Goal: Transaction & Acquisition: Obtain resource

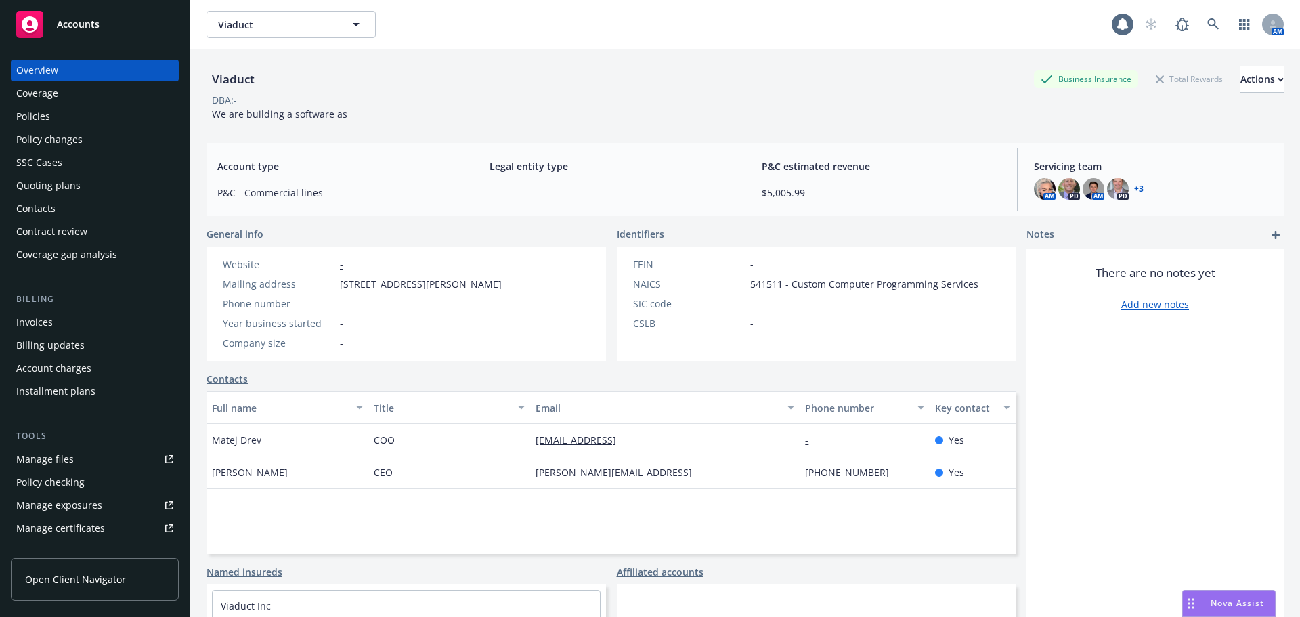
click at [104, 99] on div "Coverage" at bounding box center [94, 94] width 157 height 22
click at [100, 113] on div "Policies" at bounding box center [94, 117] width 157 height 22
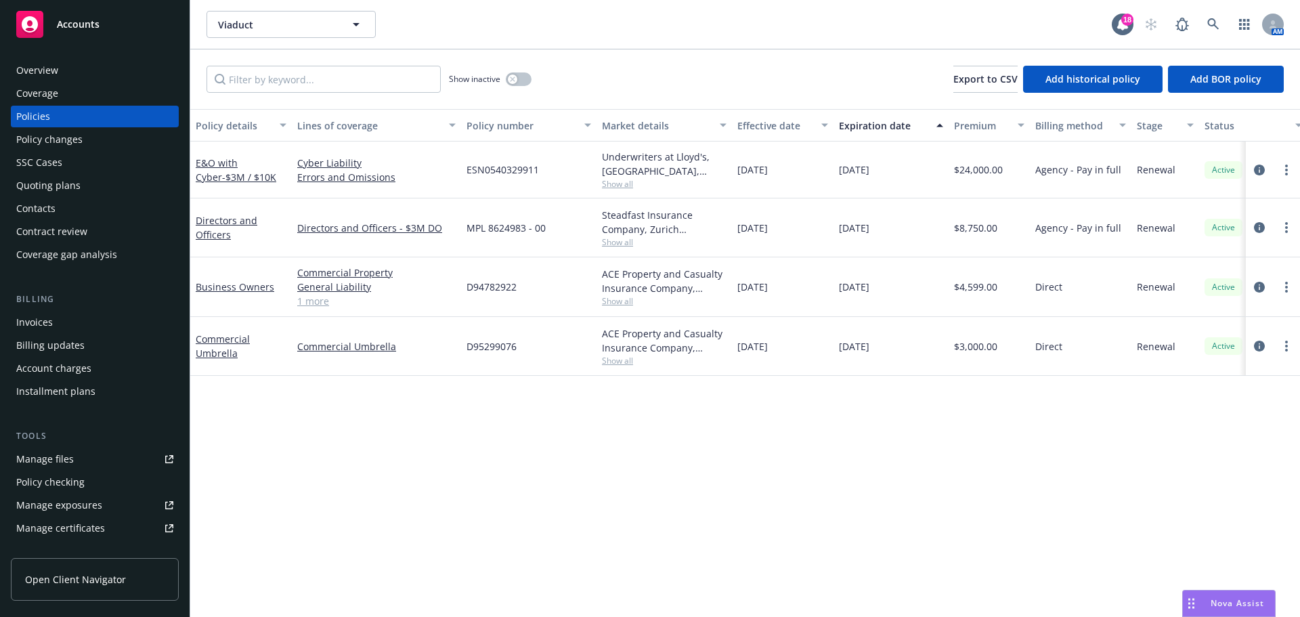
click at [615, 237] on span "Show all" at bounding box center [664, 242] width 125 height 12
click at [691, 486] on div "Policy details Lines of coverage Policy number Market details Effective date Ex…" at bounding box center [745, 363] width 1110 height 508
click at [766, 465] on div "Policy details Lines of coverage Policy number Market details Effective date Ex…" at bounding box center [745, 363] width 1110 height 508
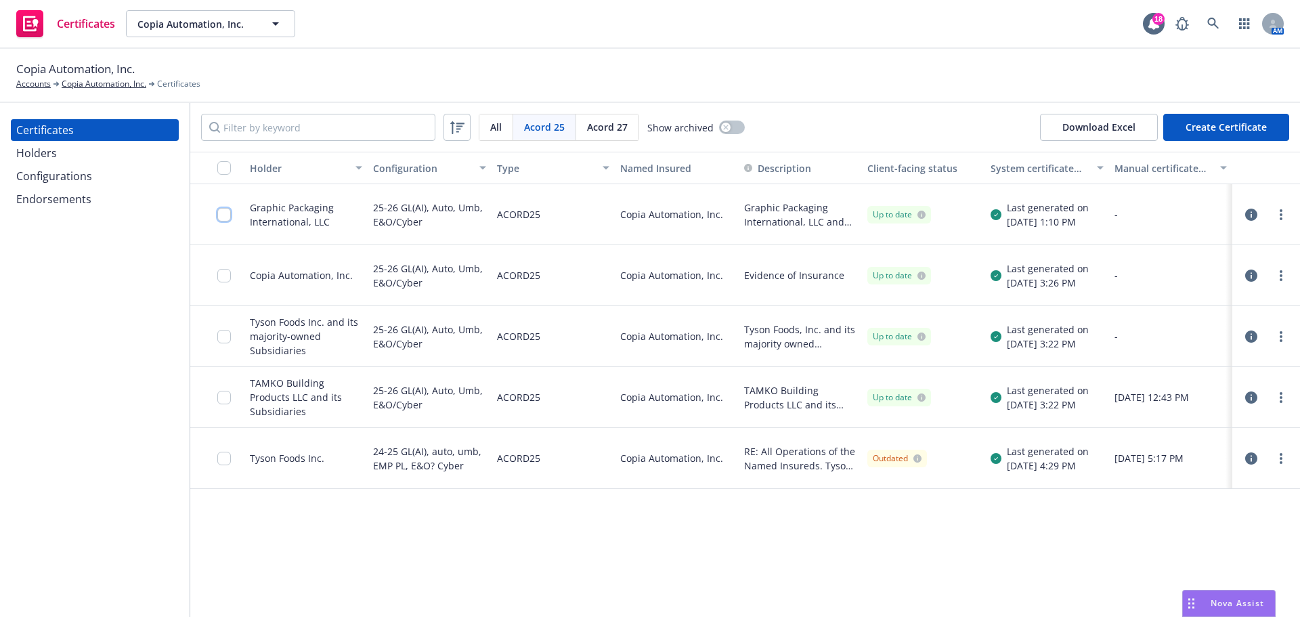
click at [221, 214] on input "checkbox" at bounding box center [224, 215] width 14 height 14
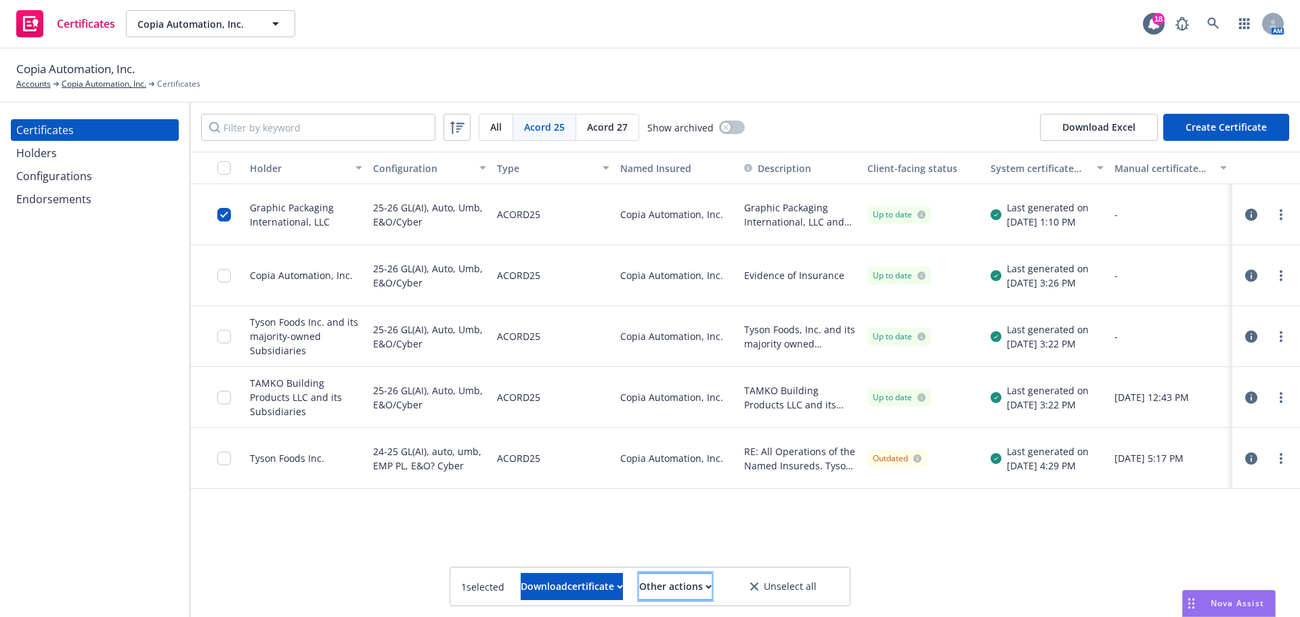
click at [671, 580] on div "Other actions" at bounding box center [675, 587] width 72 height 26
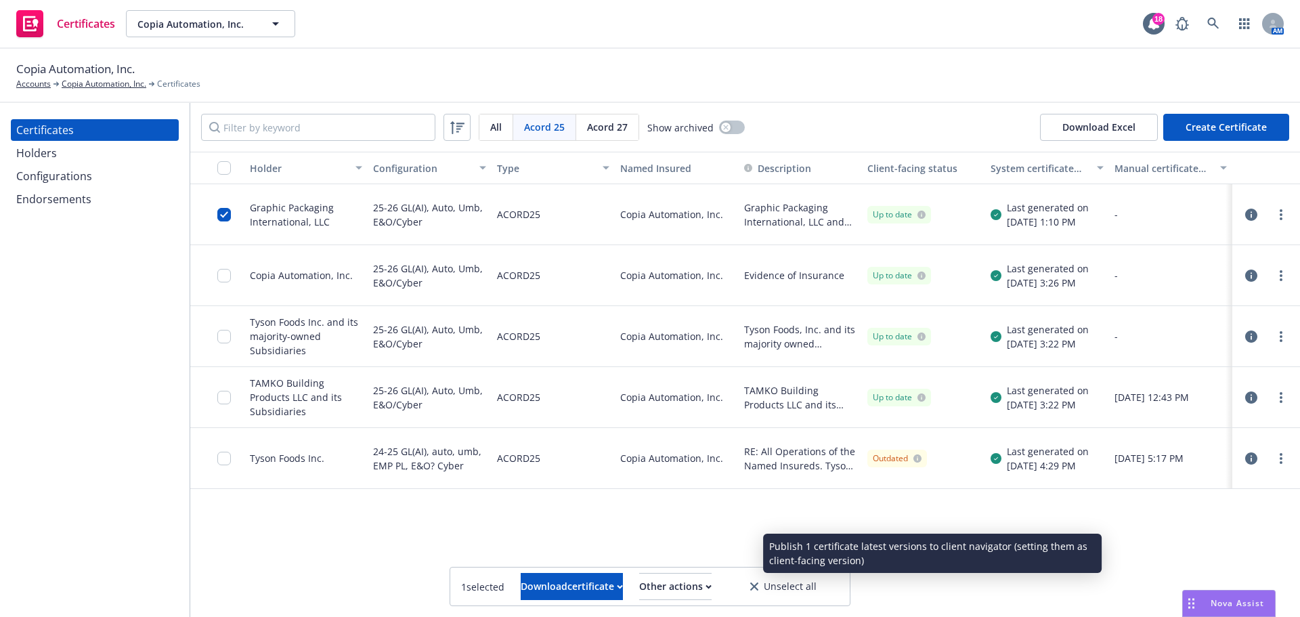
click at [682, 551] on link "Publish certificate" at bounding box center [651, 553] width 125 height 27
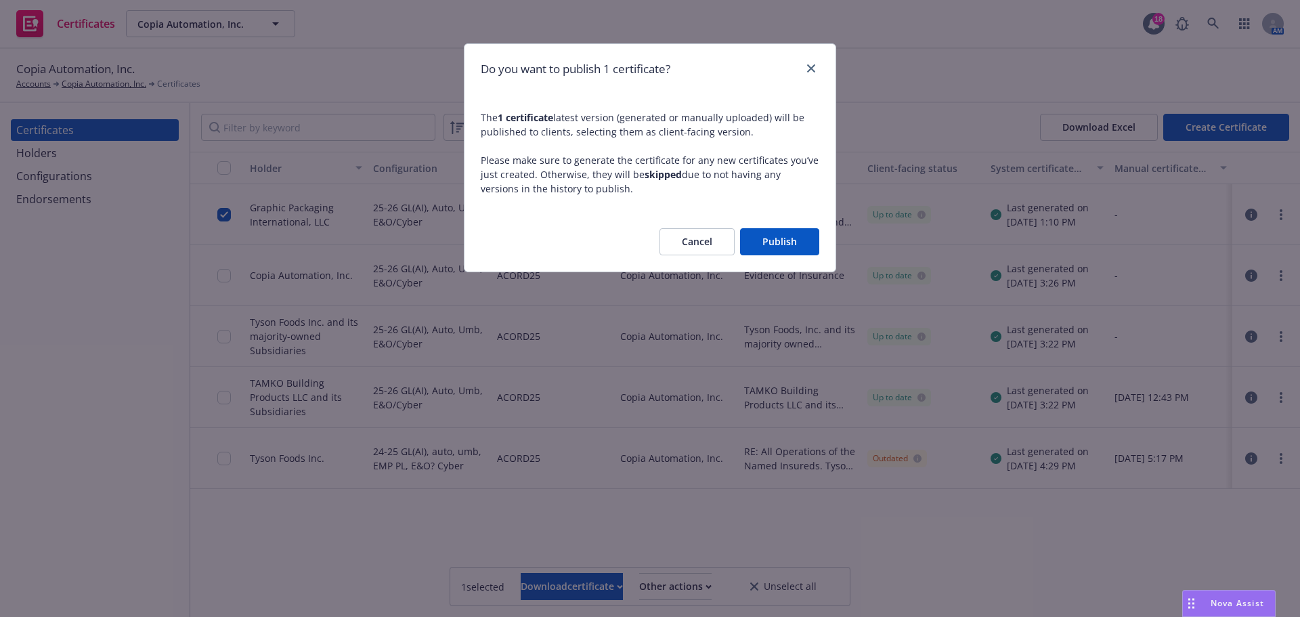
click at [786, 242] on button "Publish" at bounding box center [779, 241] width 79 height 27
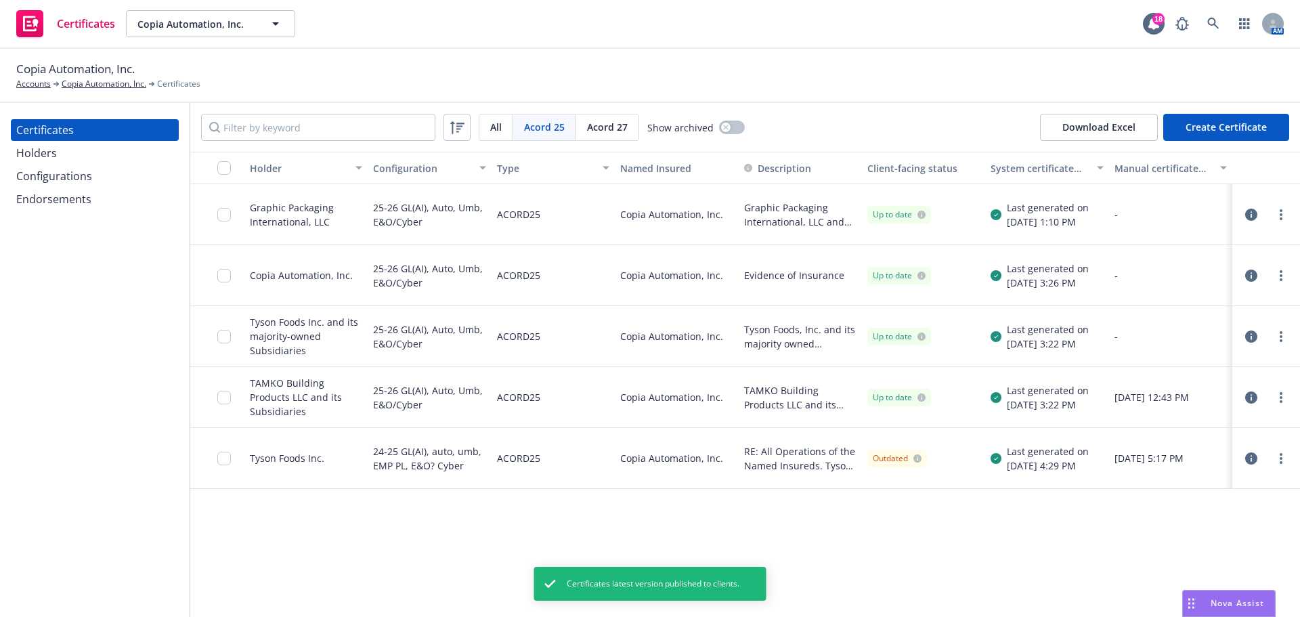
click at [231, 211] on div at bounding box center [228, 214] width 22 height 44
click at [229, 219] on input "checkbox" at bounding box center [224, 215] width 14 height 14
click at [521, 577] on button "Download certificate" at bounding box center [572, 586] width 102 height 27
click at [496, 558] on link "Download uneditable file" at bounding box center [502, 553] width 157 height 27
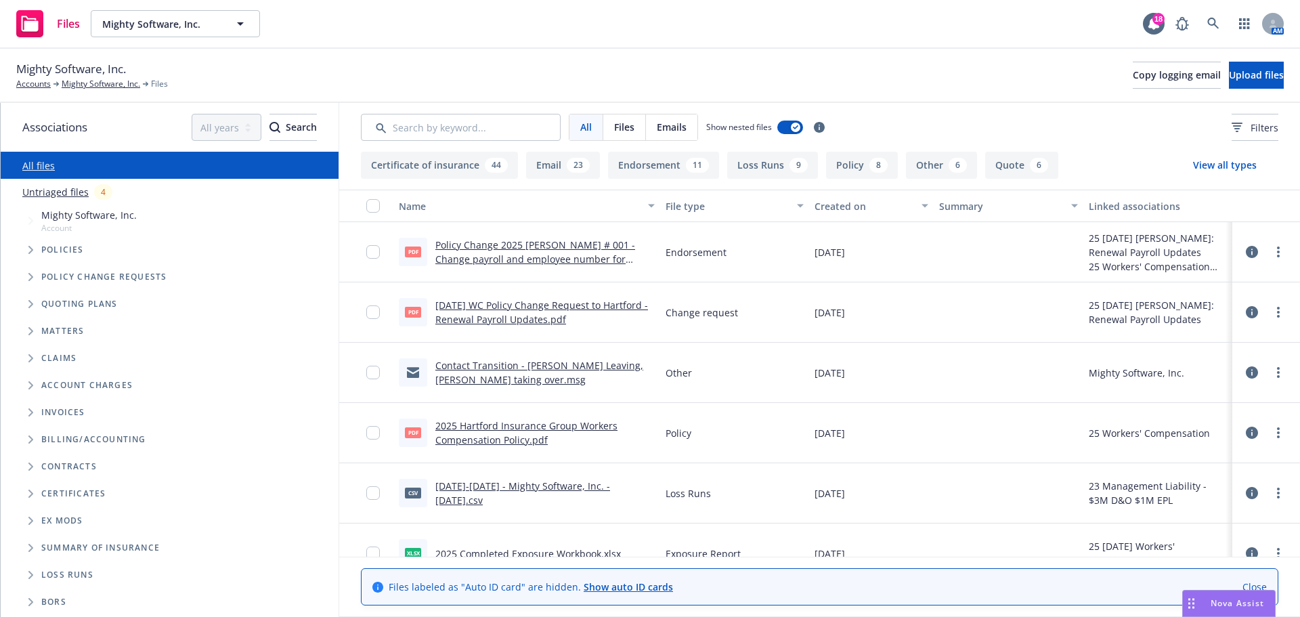
click at [28, 304] on icon "Tree Example" at bounding box center [30, 304] width 5 height 8
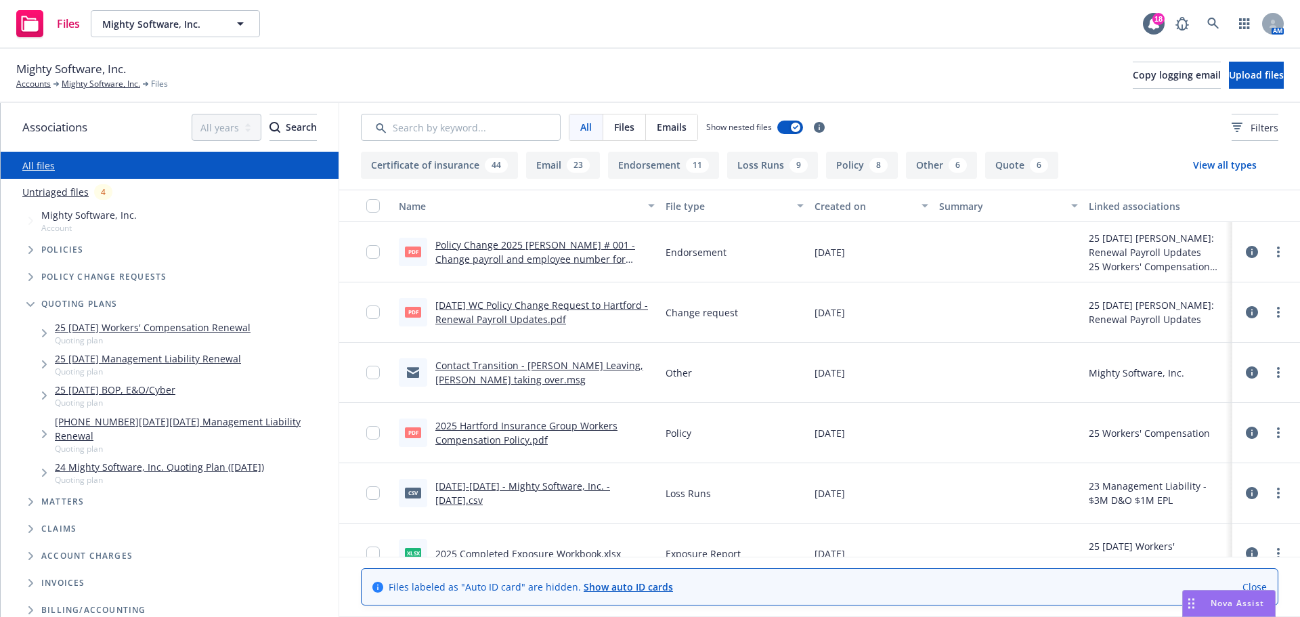
click at [84, 425] on link "24 2024-2025 Management Liability Renewal" at bounding box center [194, 428] width 278 height 28
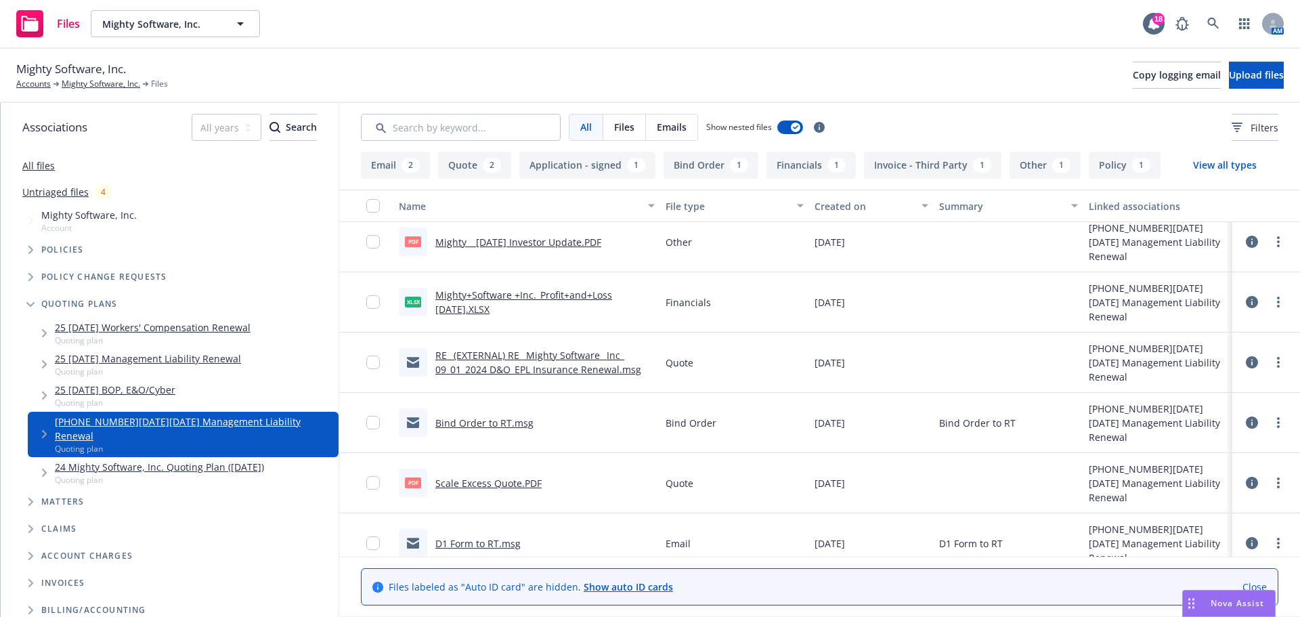
scroll to position [63, 0]
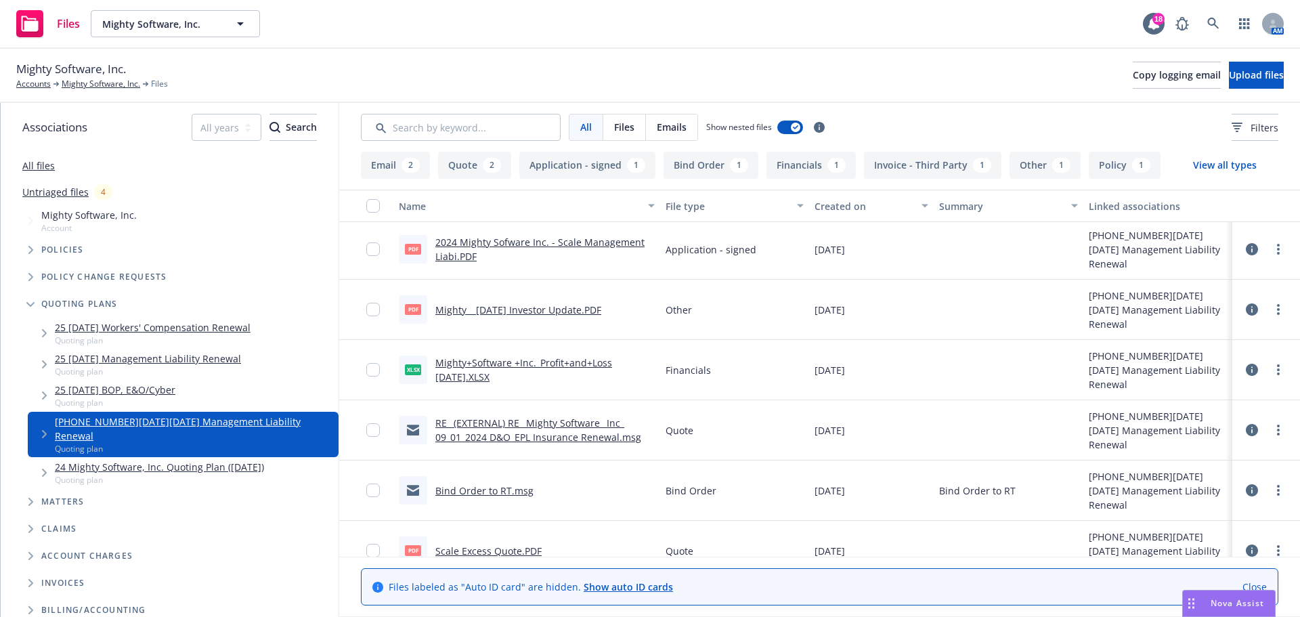
click at [494, 365] on link "Mighty+Software +Inc._Profit+and+Loss May 2024.XLSX" at bounding box center [523, 369] width 177 height 27
click at [536, 244] on link "2024 Mighty Sofware Inc. - Scale Management Liabi.PDF" at bounding box center [539, 249] width 209 height 27
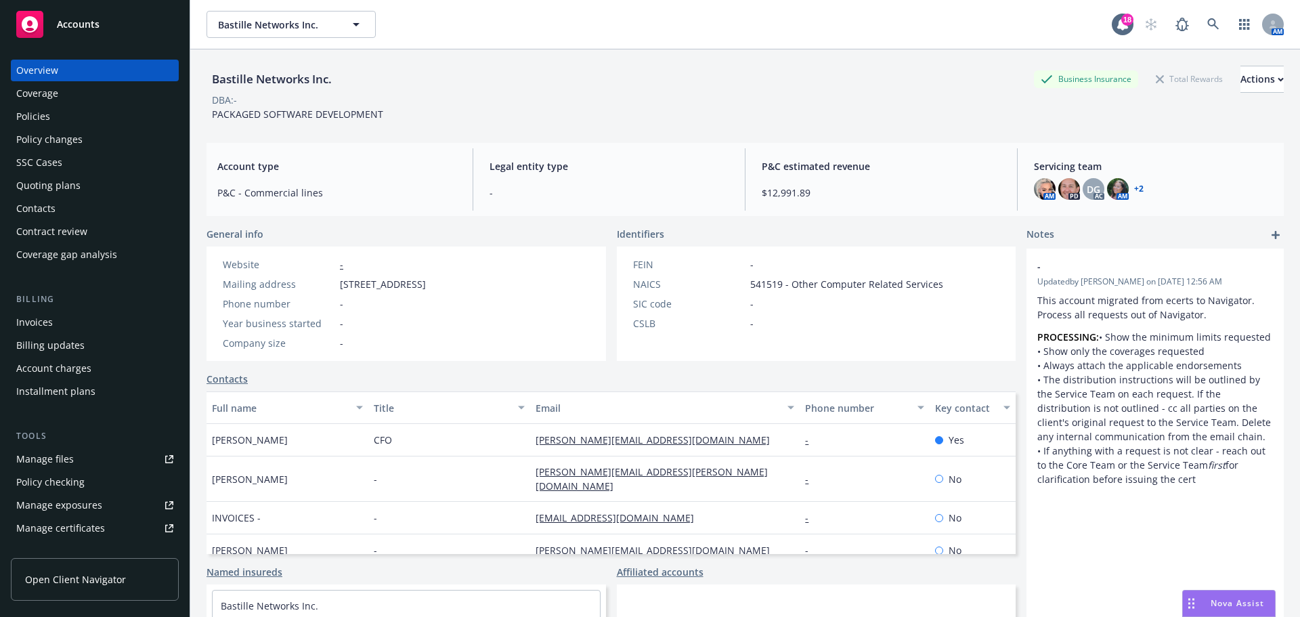
scroll to position [130, 0]
